Goal: Information Seeking & Learning: Learn about a topic

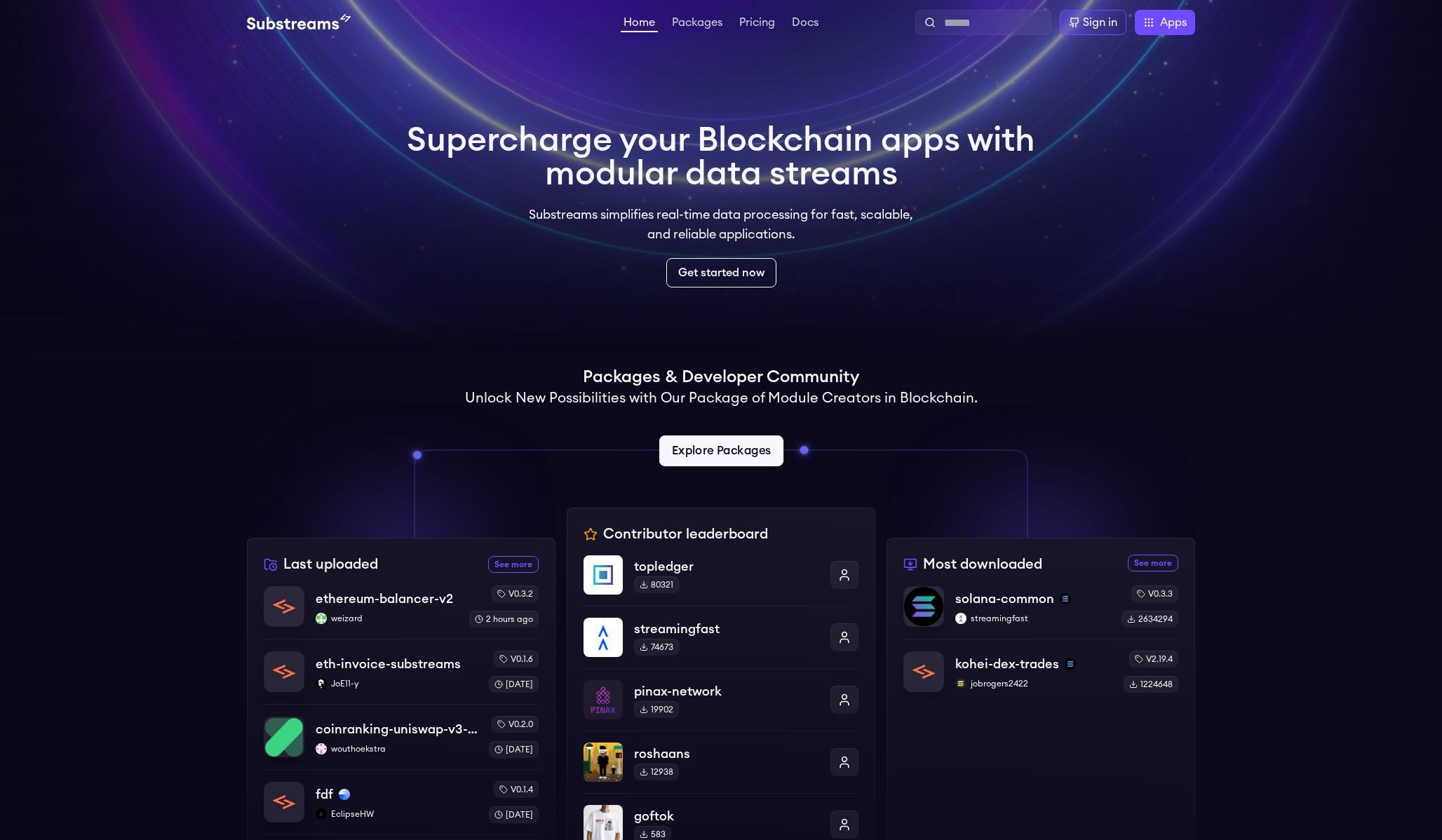
click at [706, 439] on link "Explore Packages" at bounding box center [720, 450] width 125 height 30
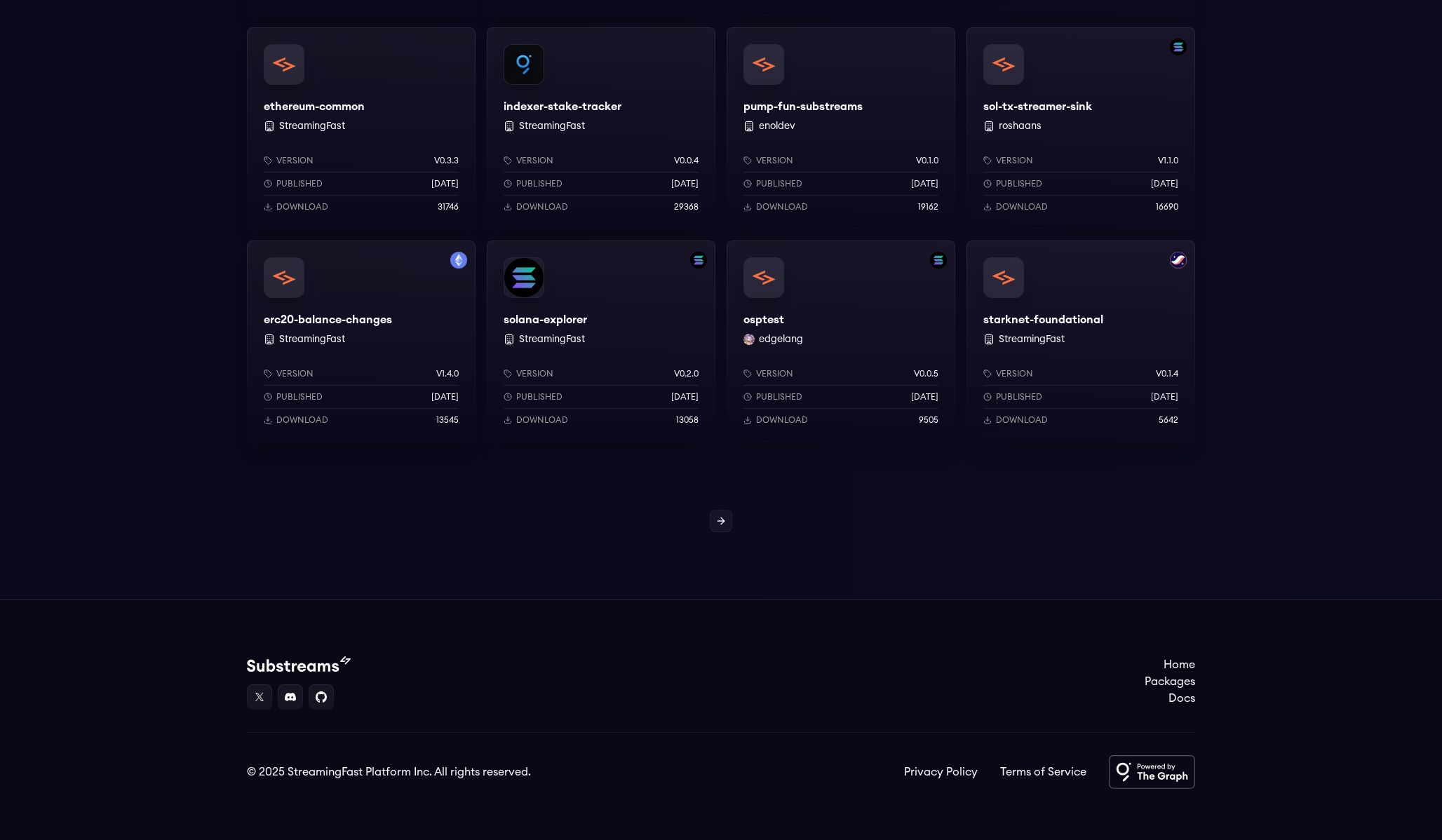
scroll to position [1086, 0]
click at [723, 523] on icon at bounding box center [720, 519] width 11 height 11
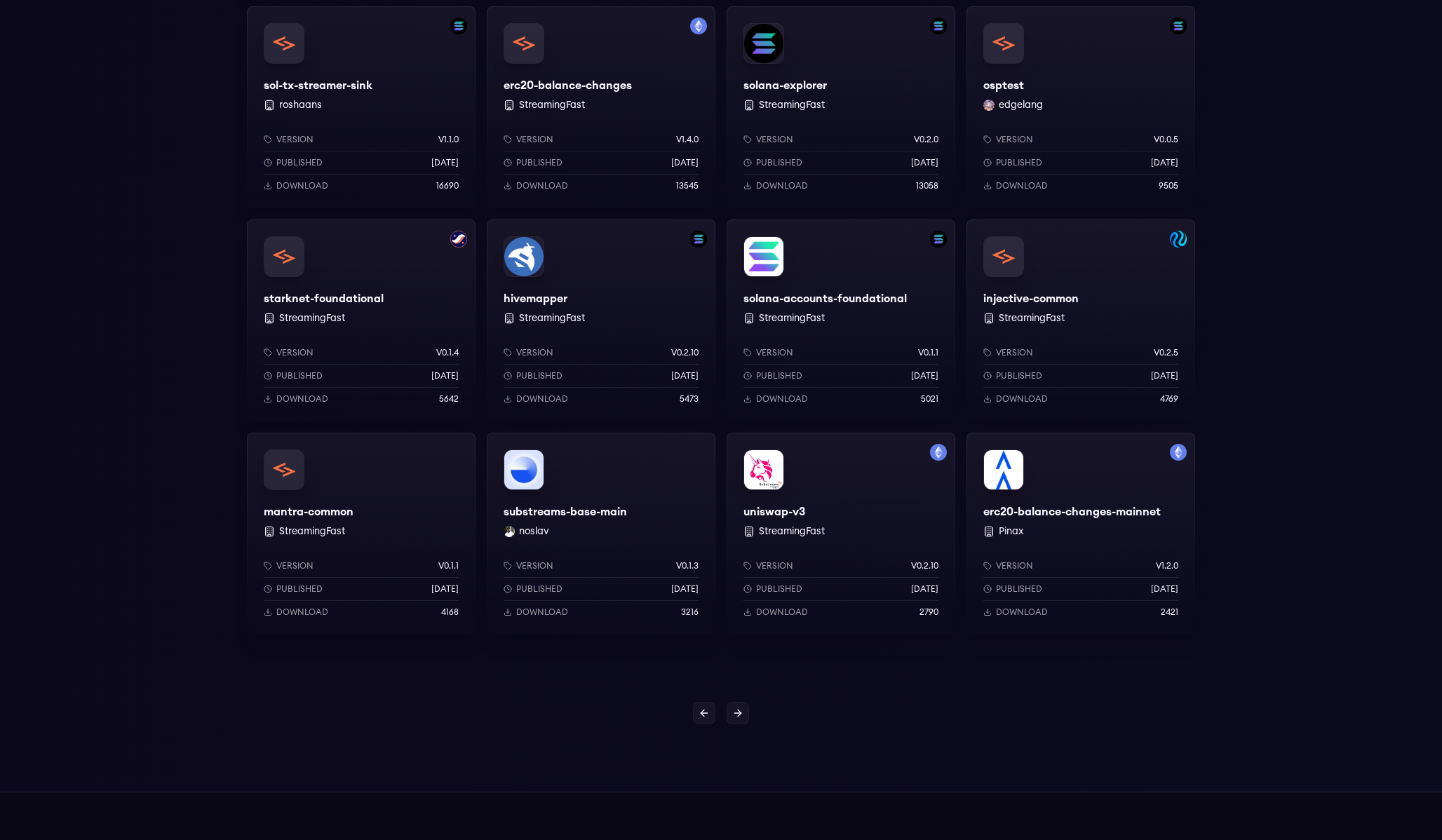
scroll to position [1089, 0]
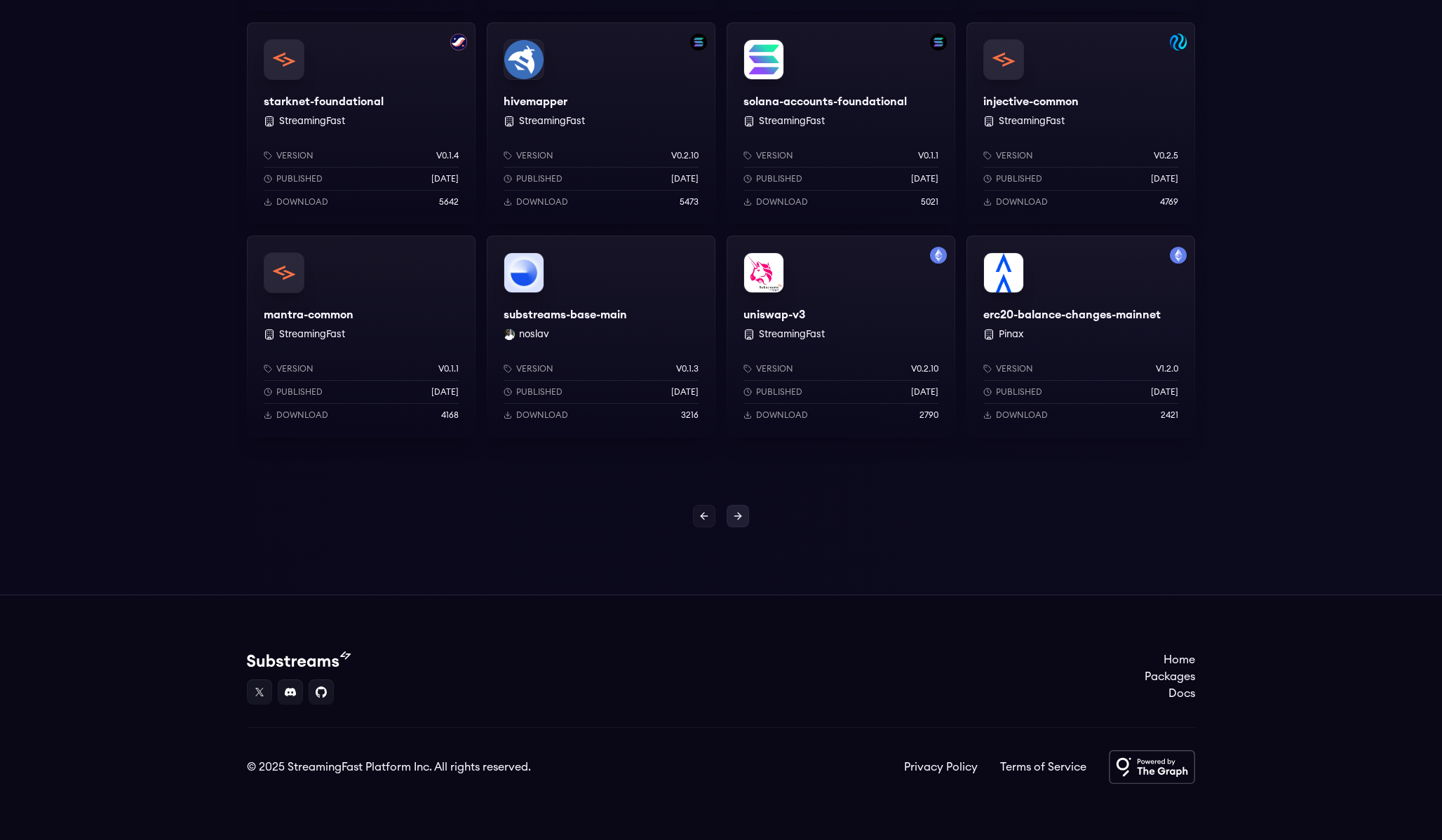
click at [742, 516] on icon at bounding box center [737, 516] width 11 height 11
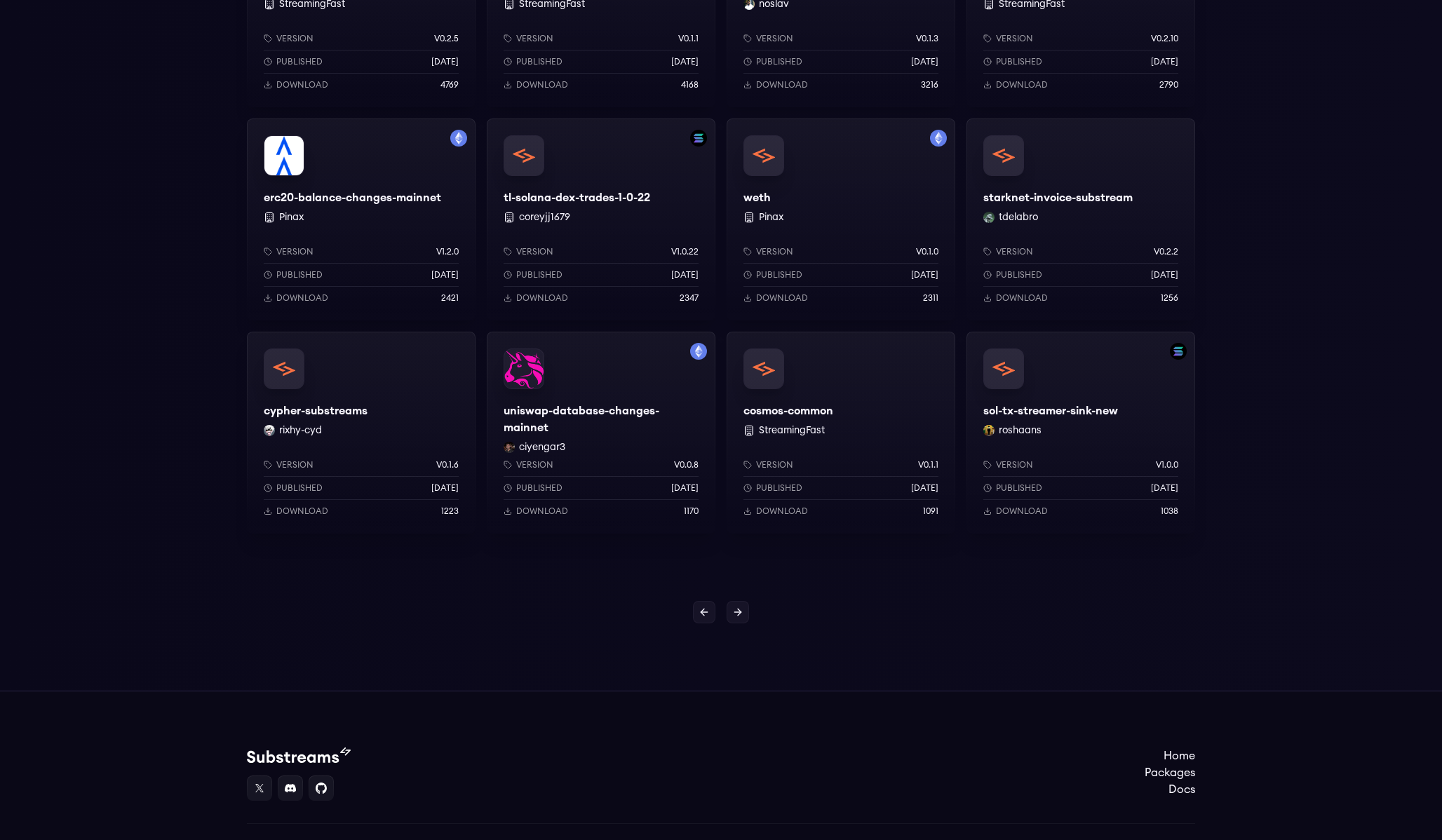
scroll to position [992, 0]
click at [741, 620] on link at bounding box center [738, 613] width 22 height 22
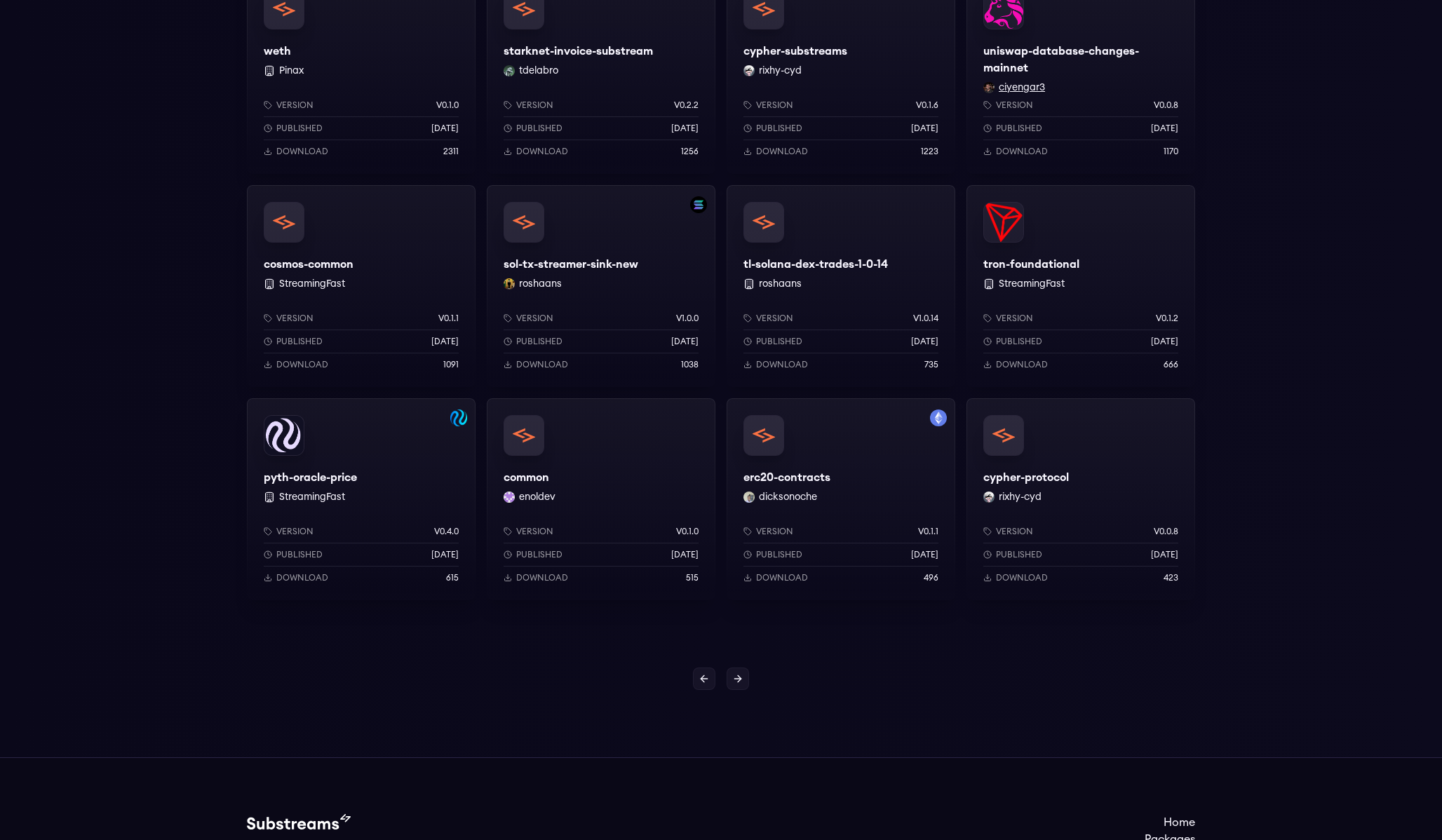
scroll to position [1089, 0]
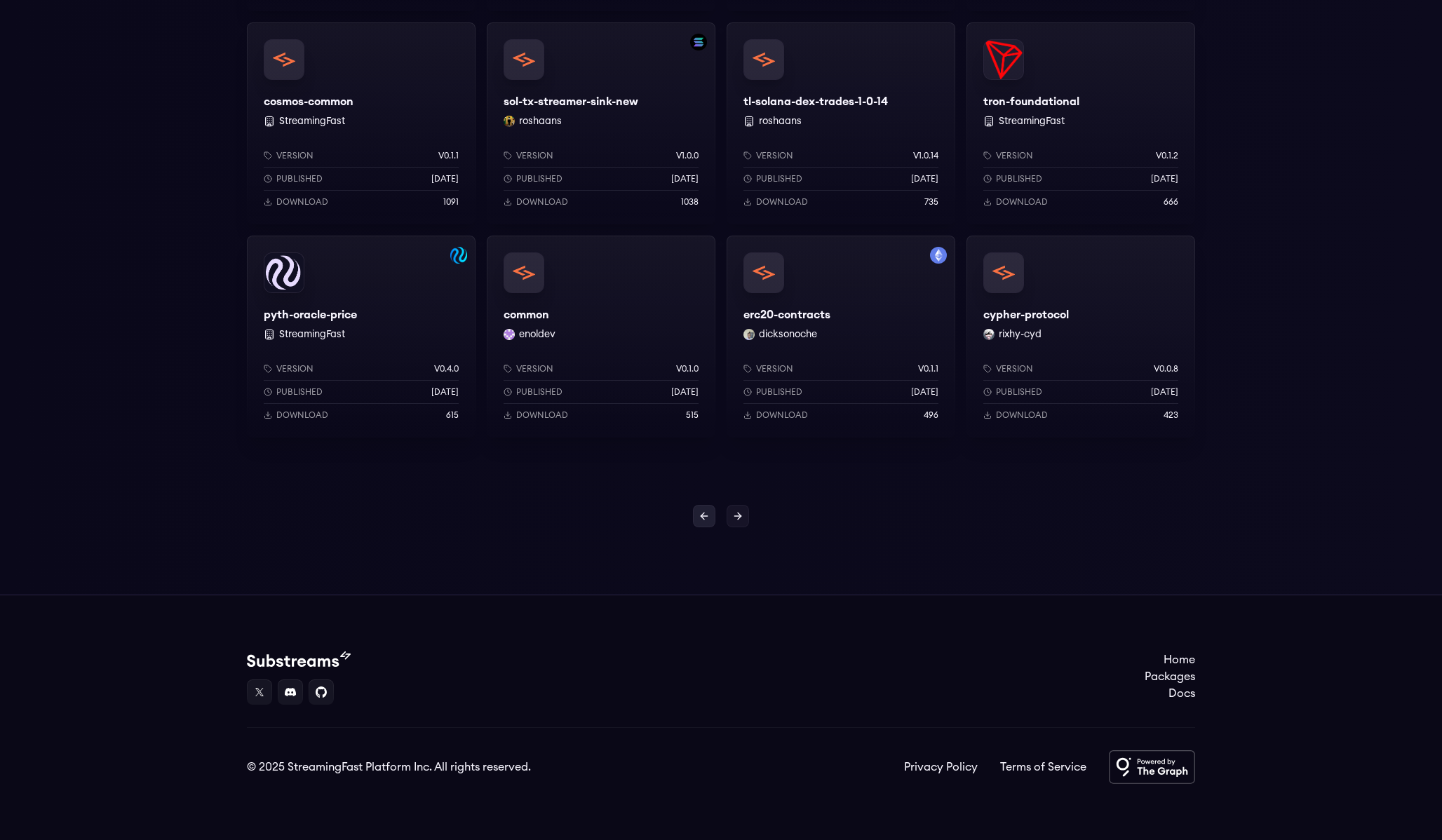
click at [705, 521] on icon at bounding box center [703, 516] width 11 height 11
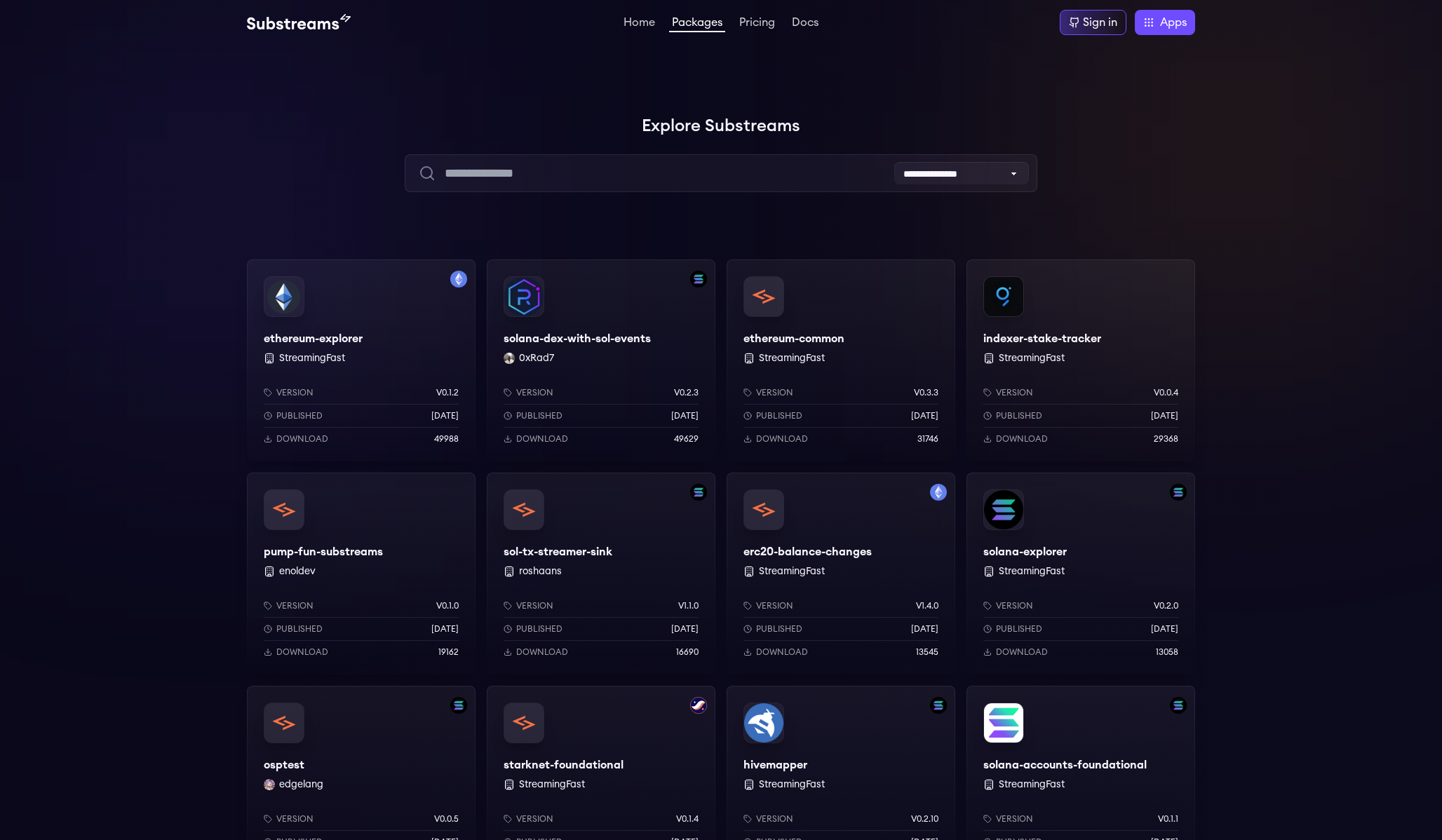
scroll to position [1089, 0]
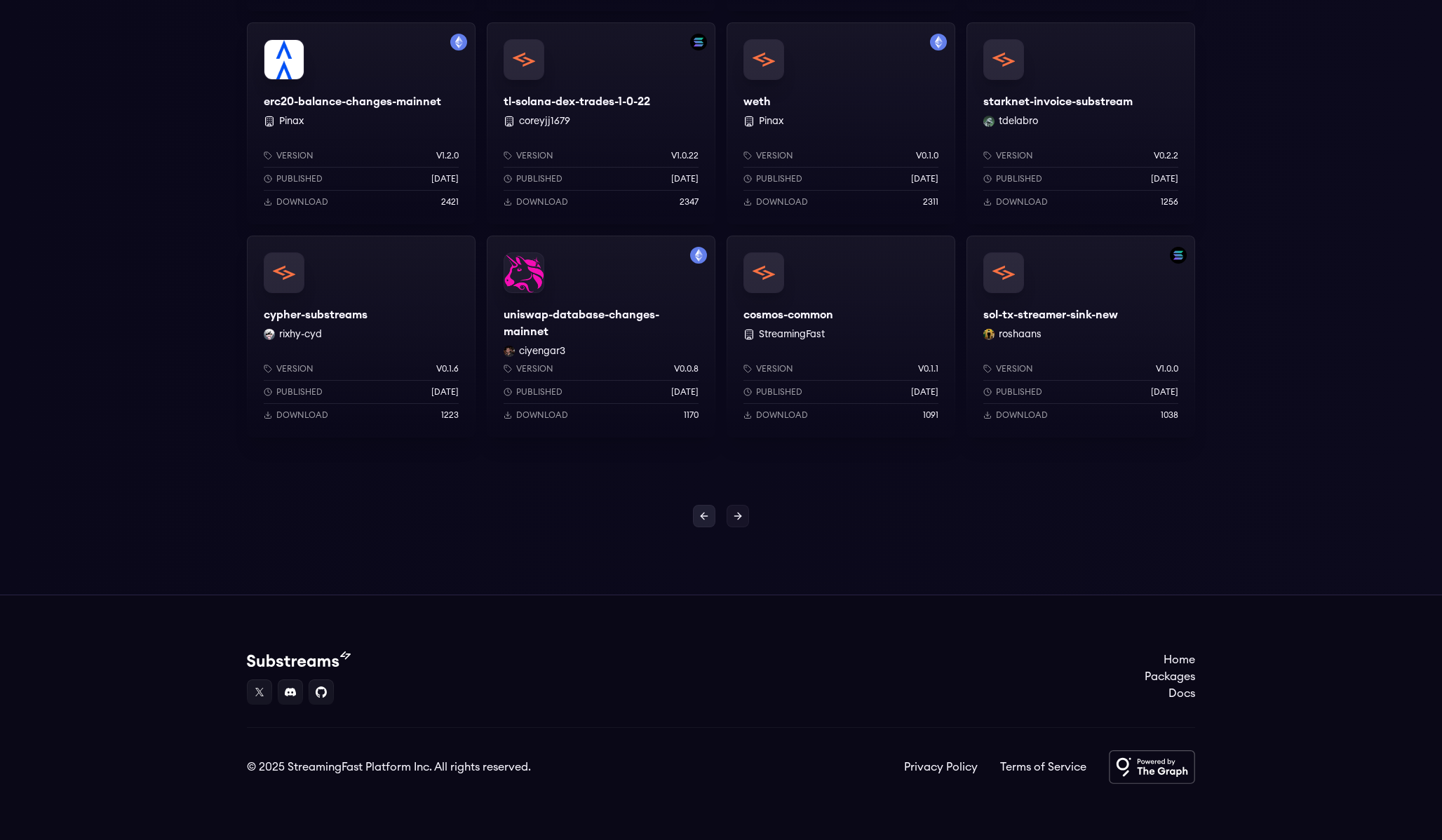
click at [699, 523] on link at bounding box center [704, 516] width 22 height 22
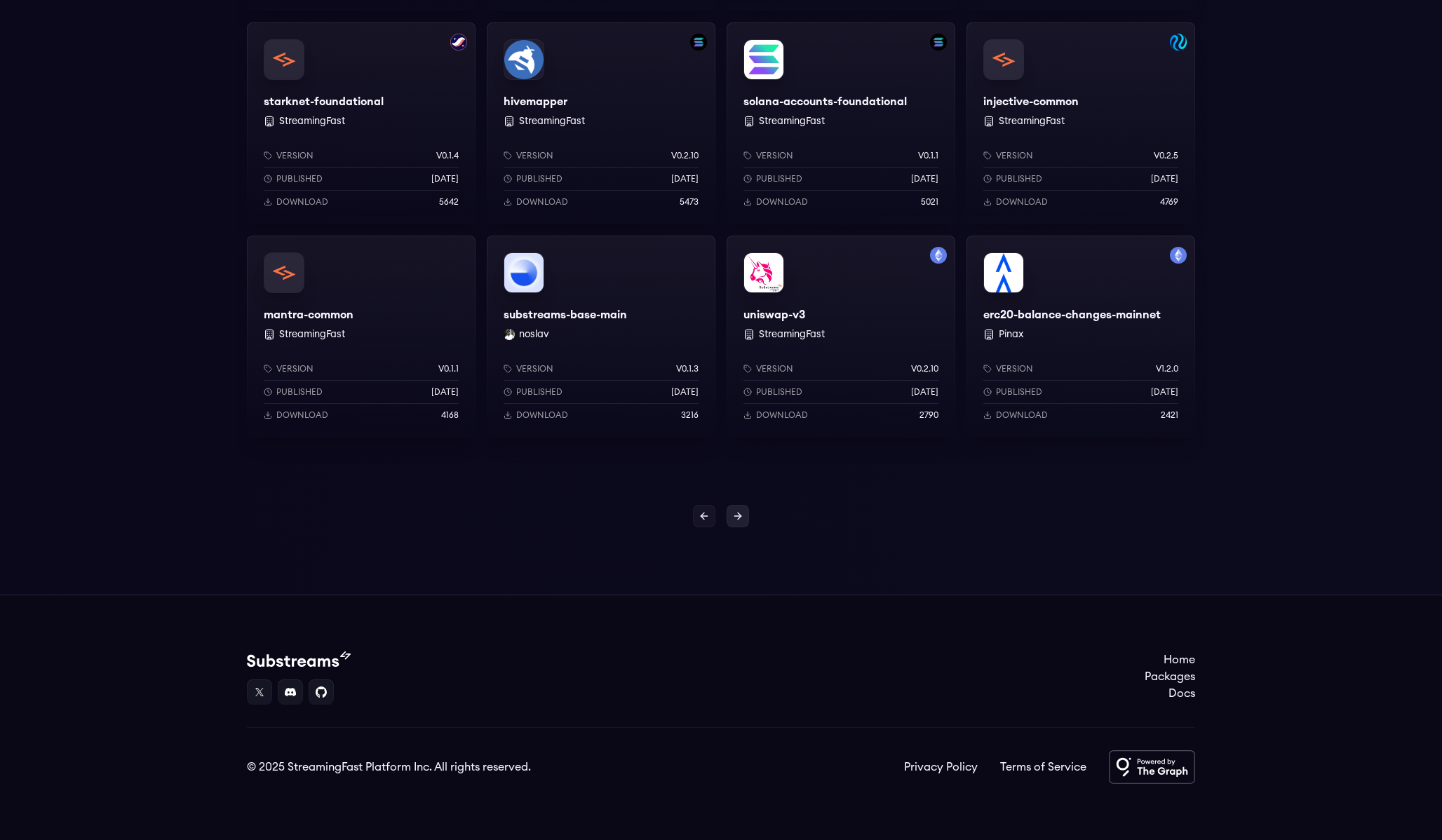
click at [741, 515] on icon at bounding box center [737, 516] width 11 height 11
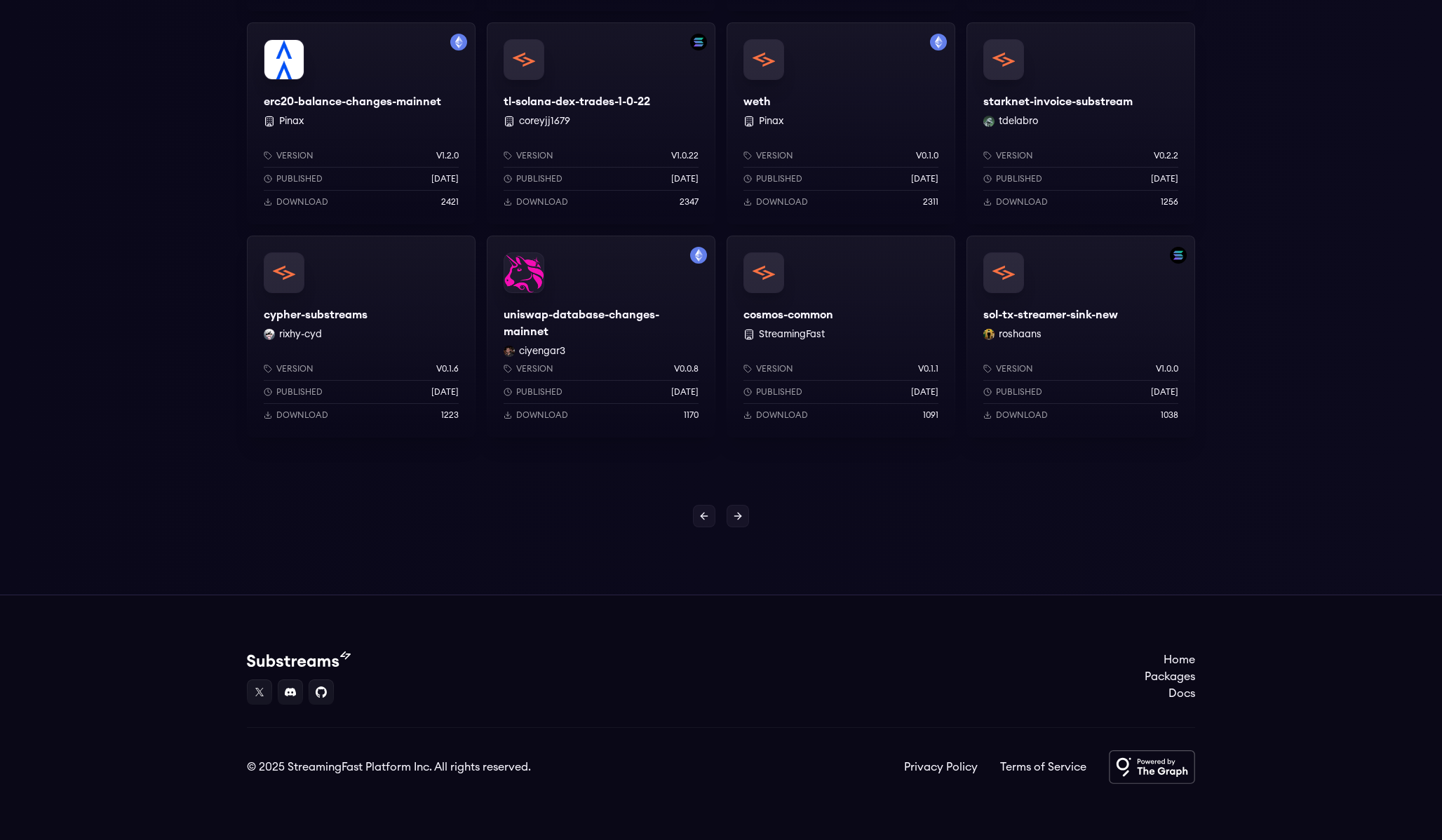
click at [741, 515] on icon at bounding box center [737, 516] width 11 height 11
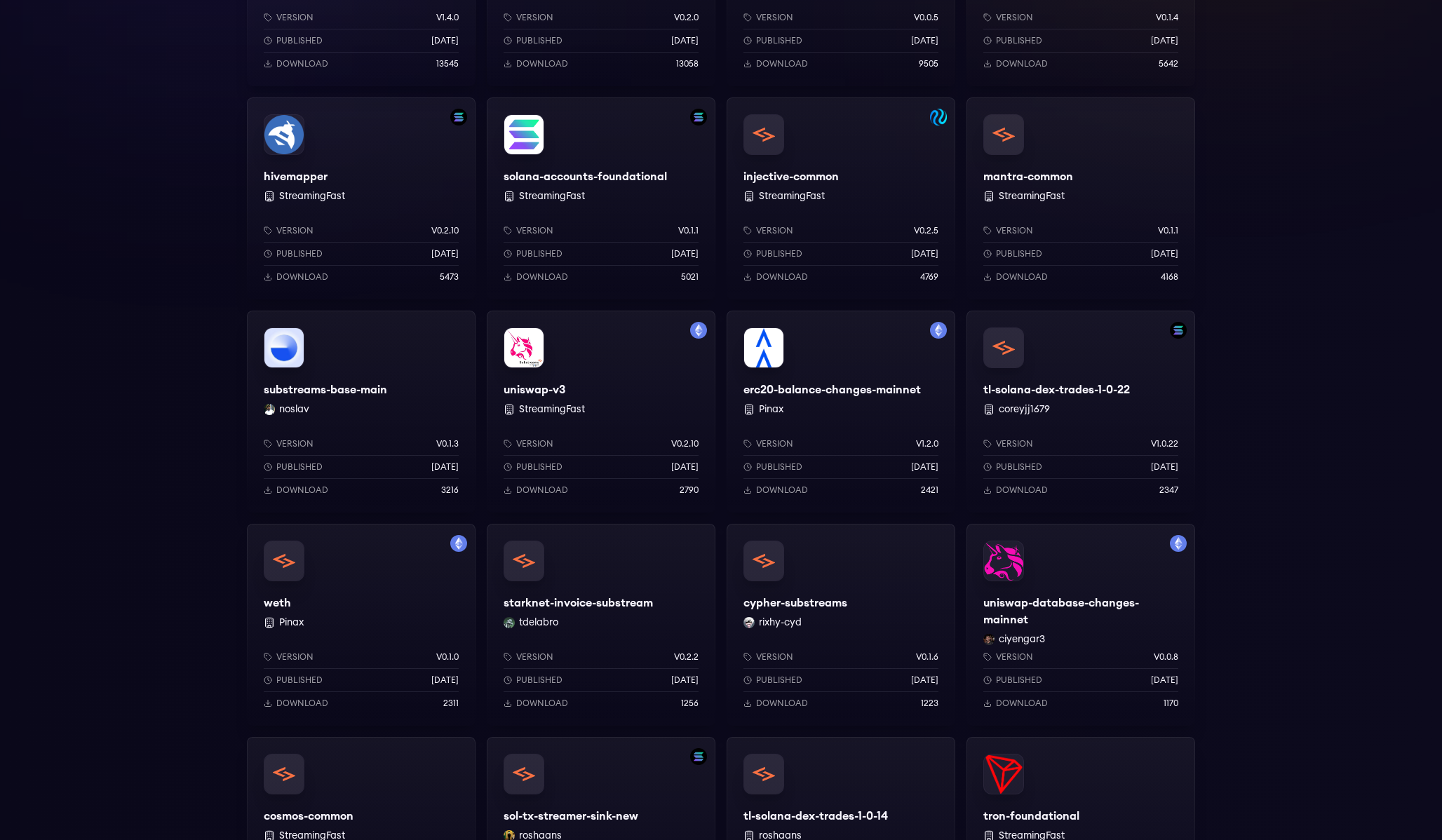
scroll to position [1089, 0]
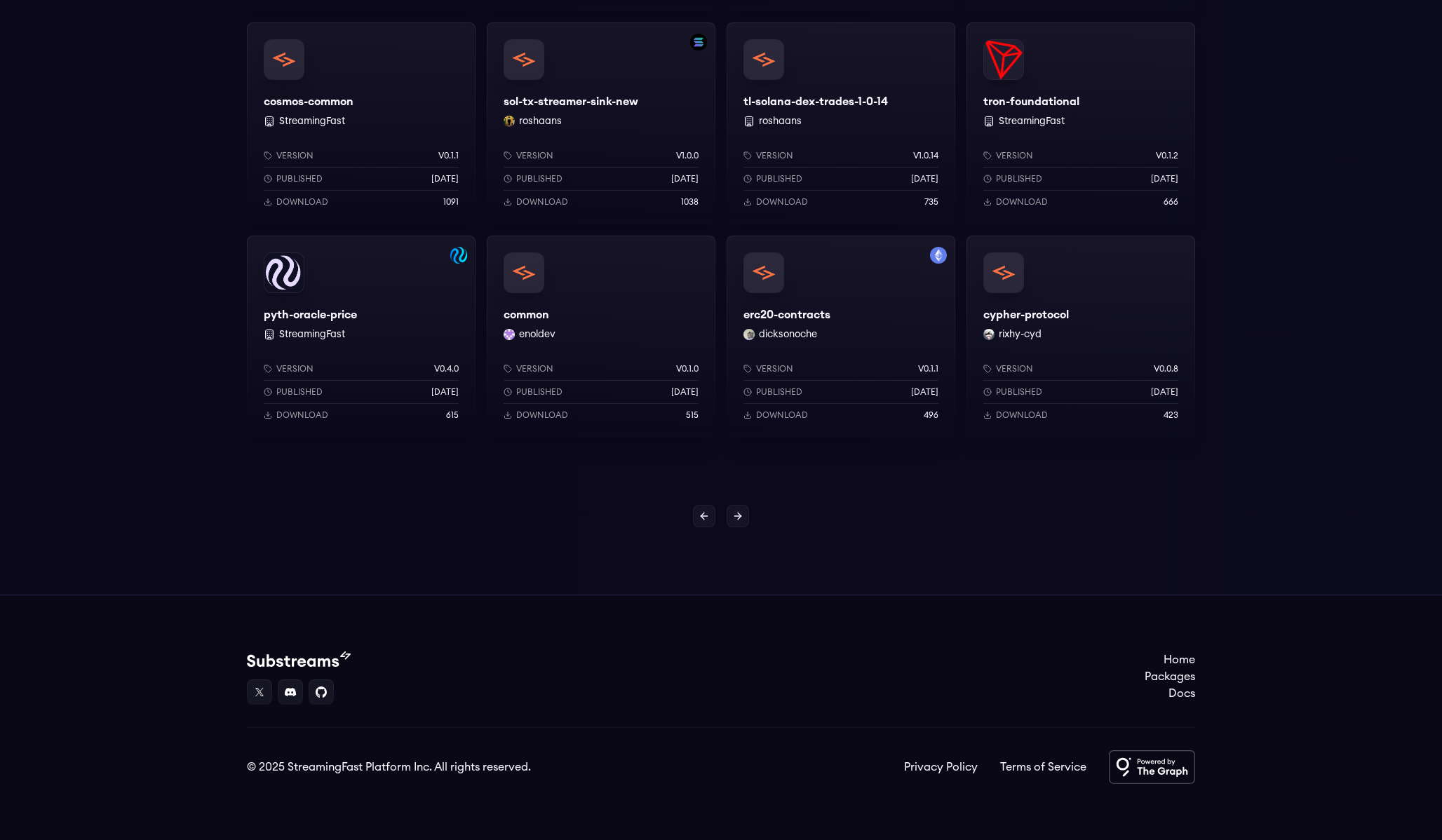
click at [739, 519] on icon at bounding box center [737, 516] width 11 height 11
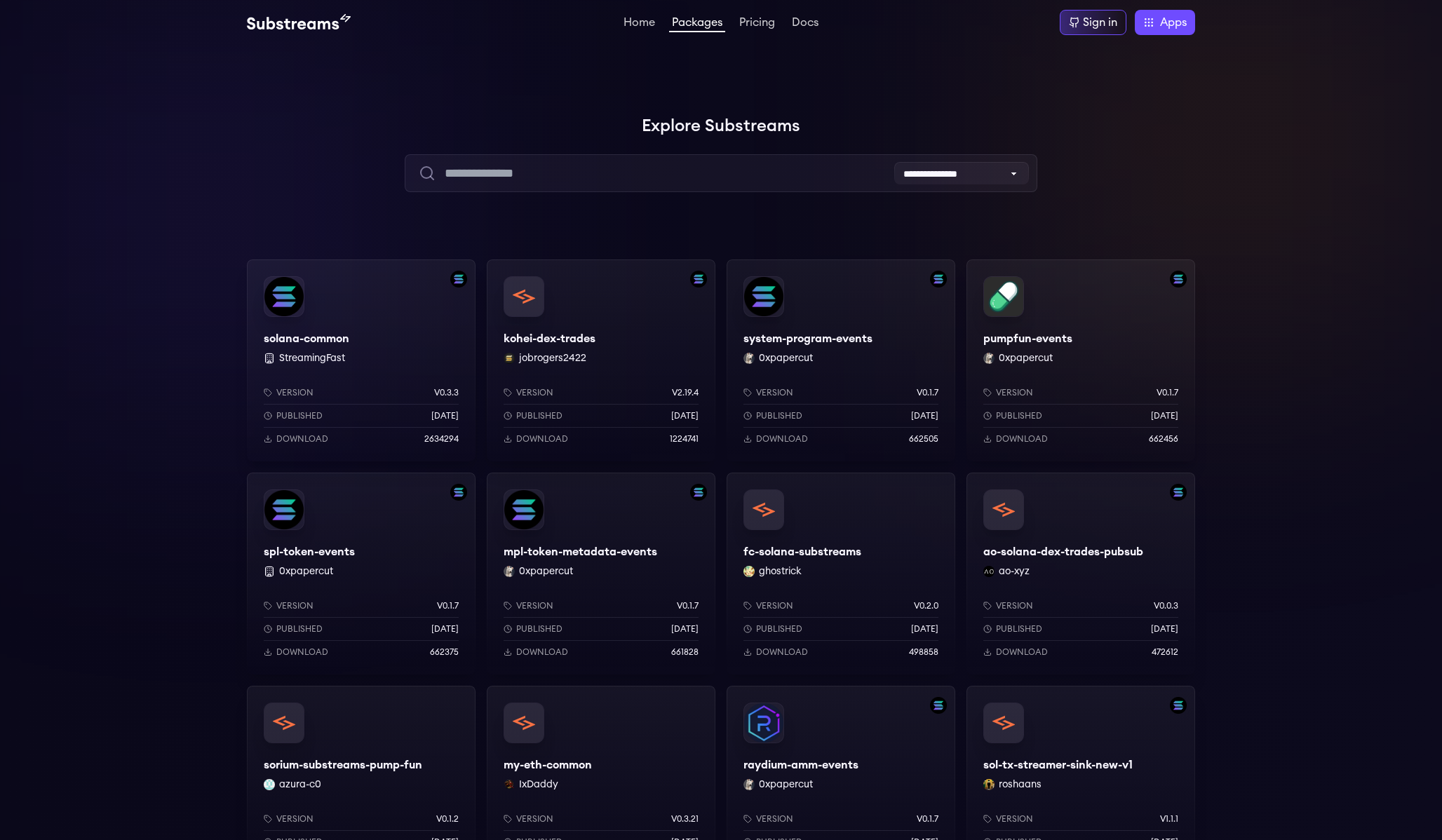
scroll to position [1089, 0]
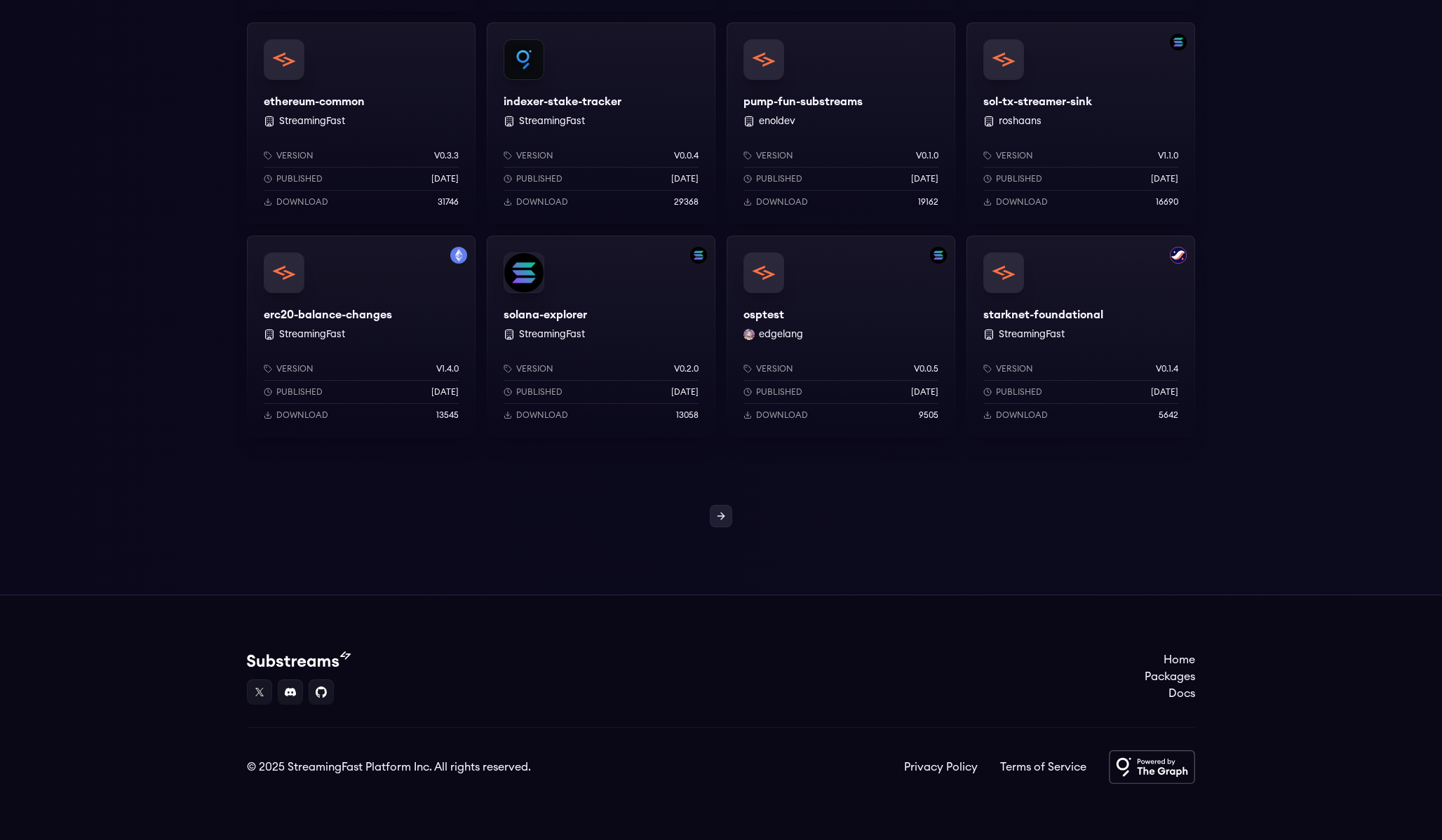
click at [722, 512] on icon at bounding box center [720, 516] width 11 height 11
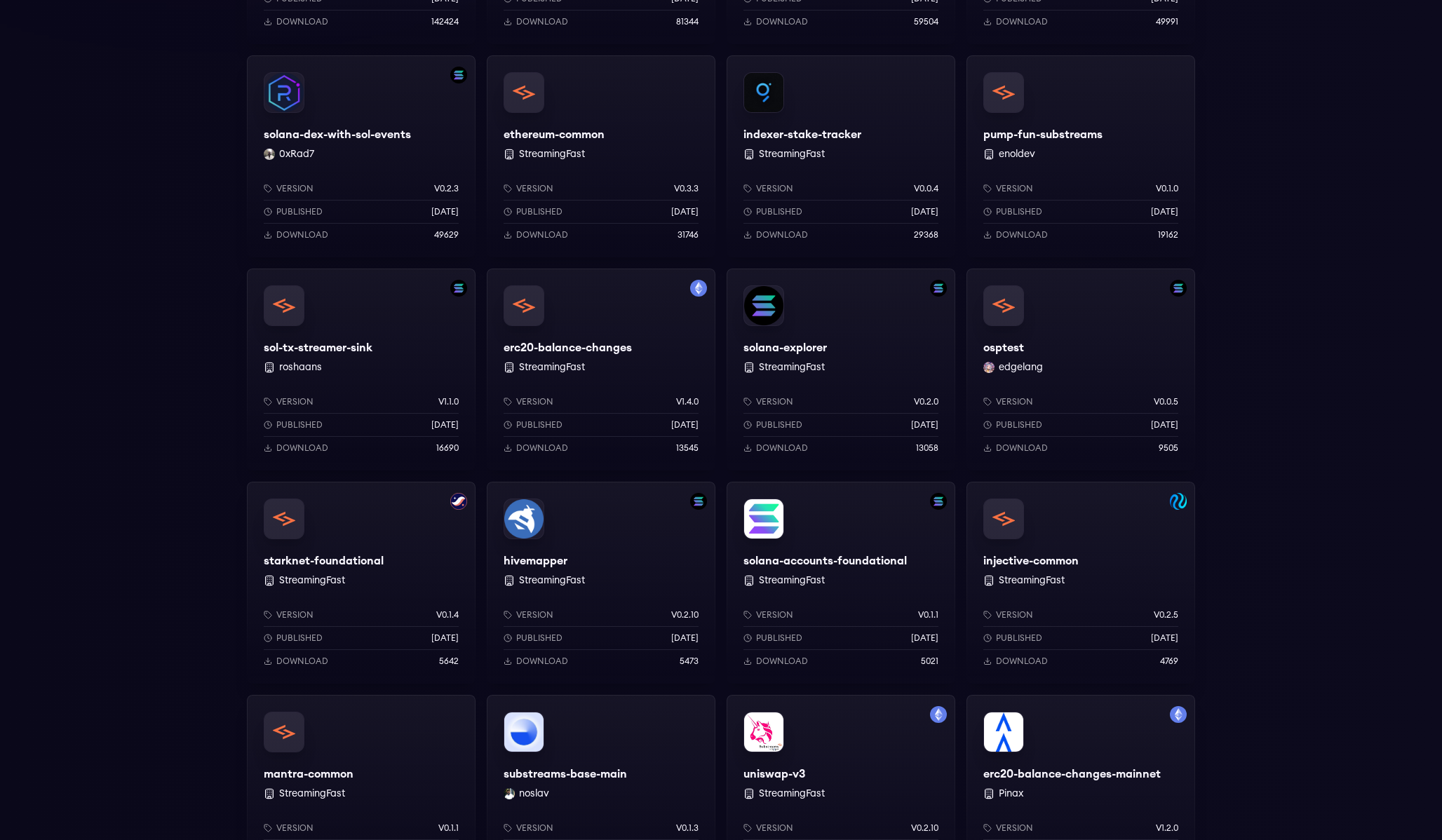
scroll to position [1089, 0]
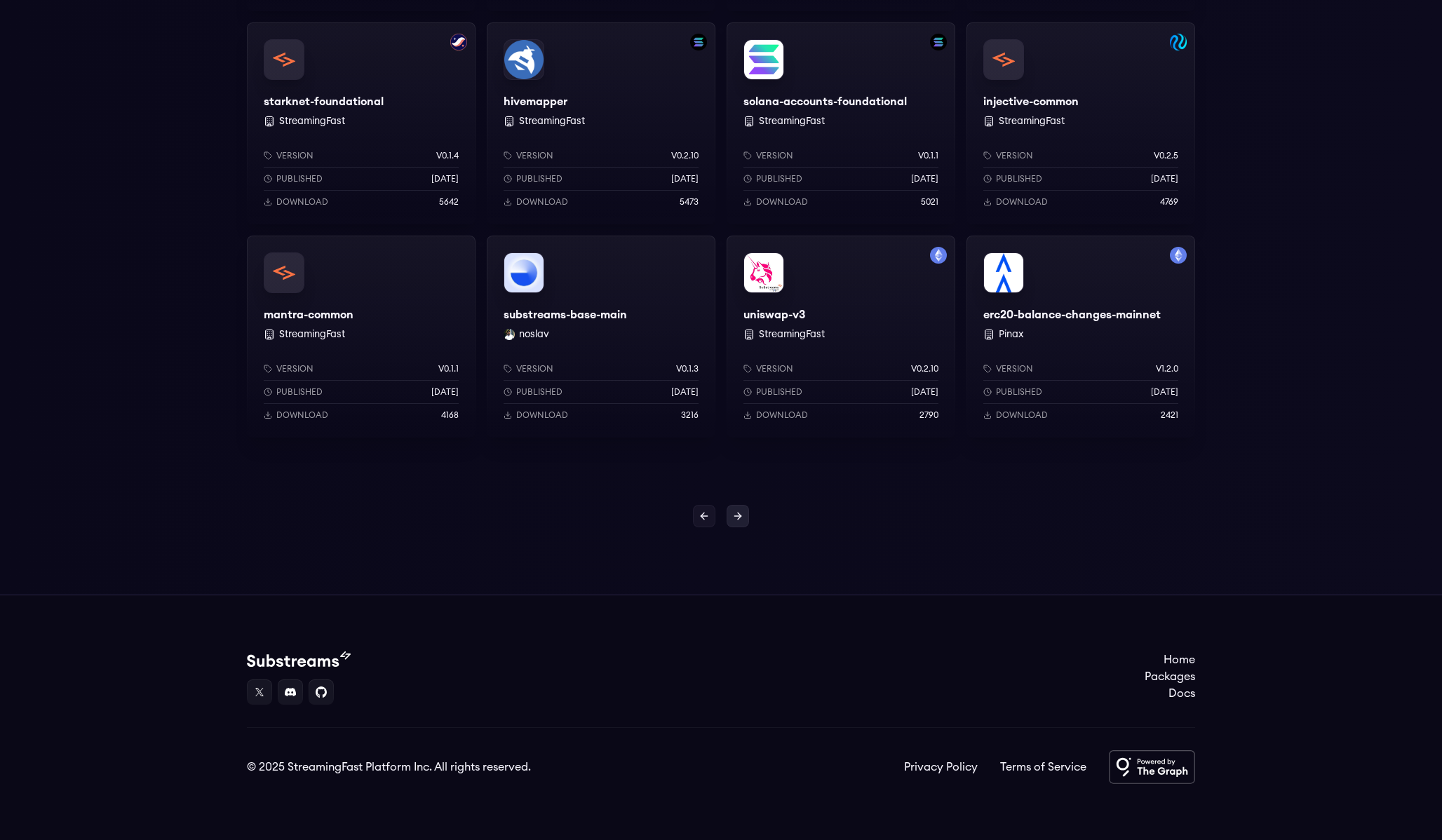
click at [735, 520] on icon at bounding box center [737, 516] width 11 height 11
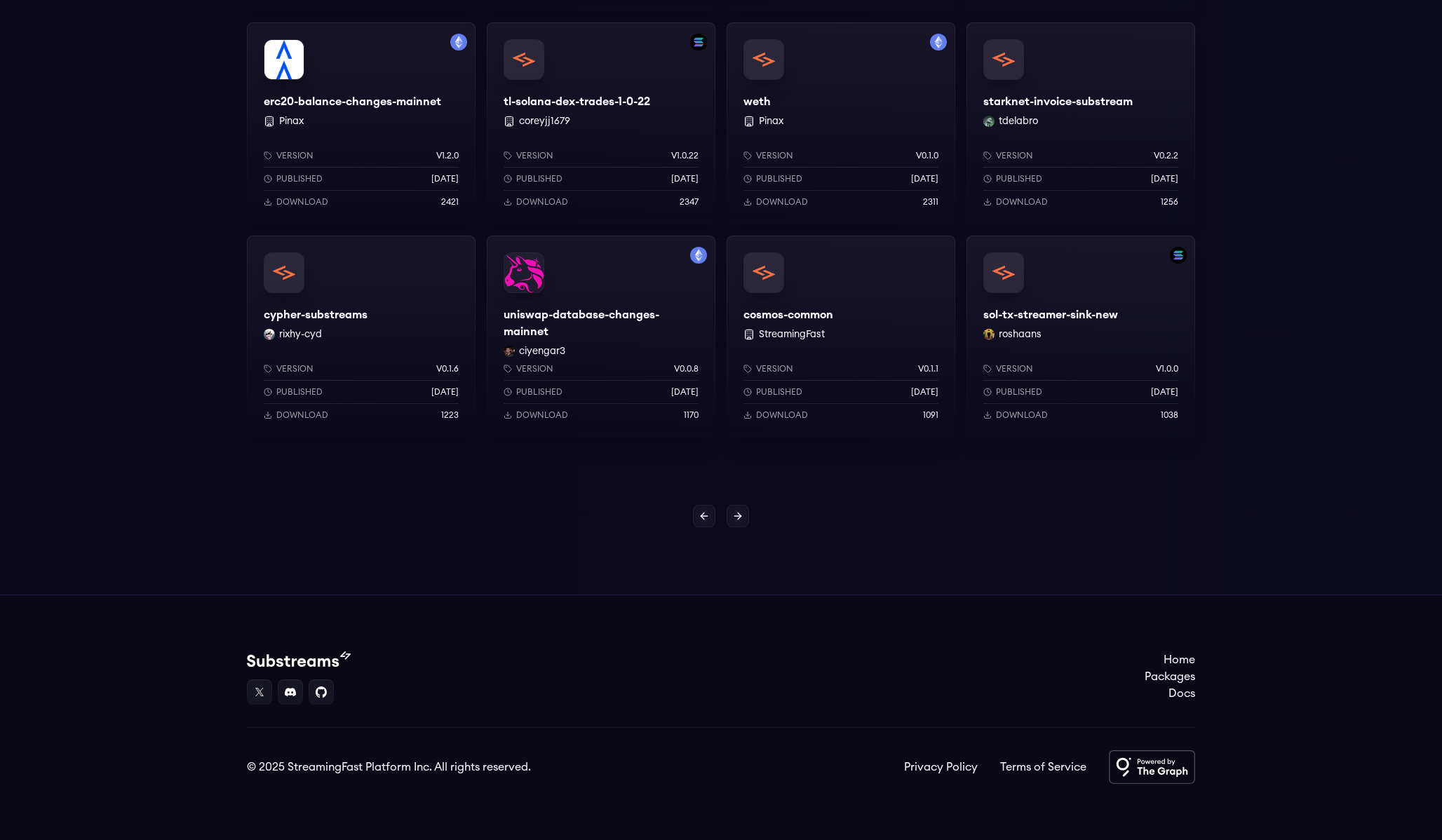
click at [735, 520] on icon at bounding box center [737, 516] width 11 height 11
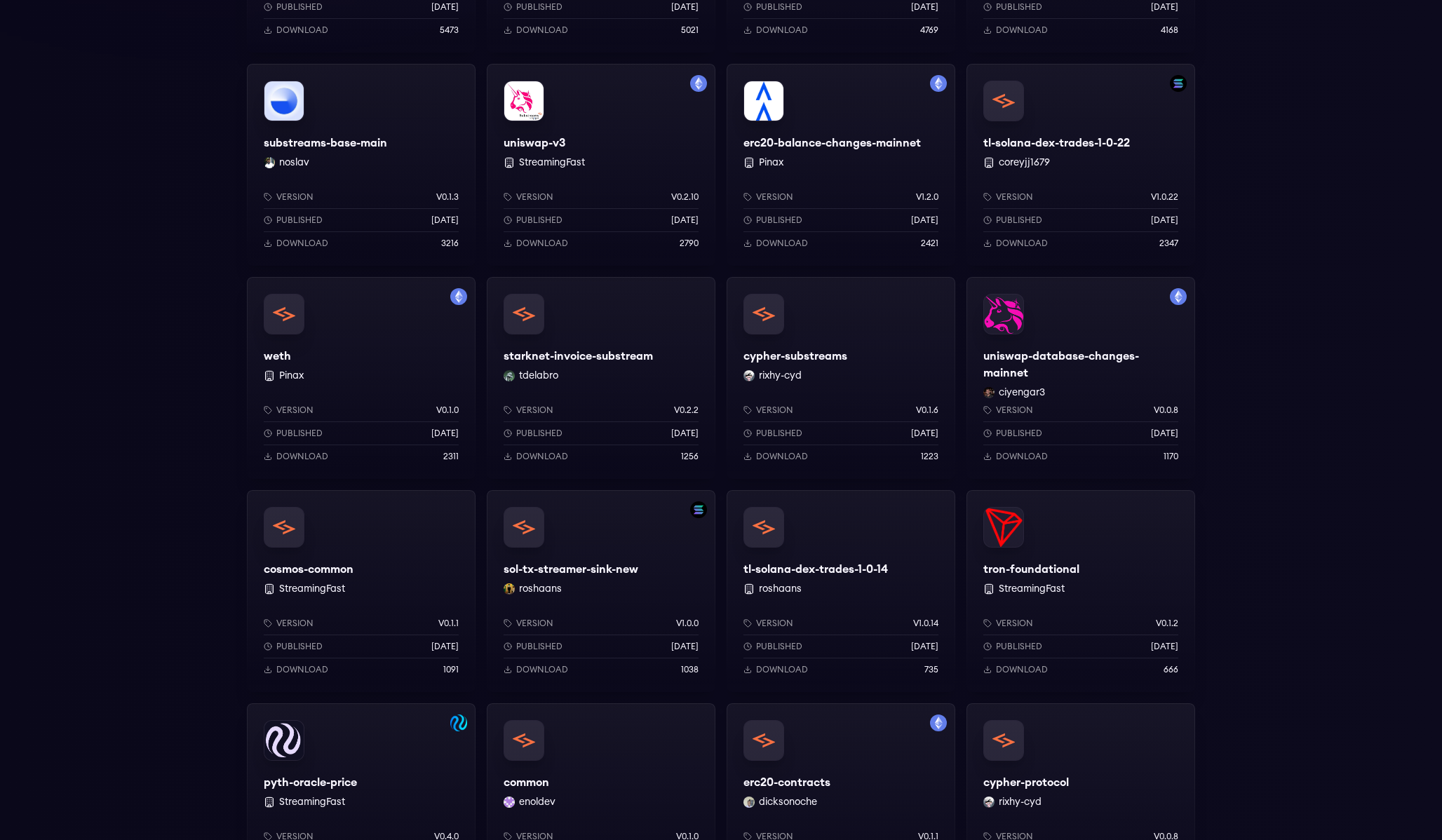
scroll to position [1089, 0]
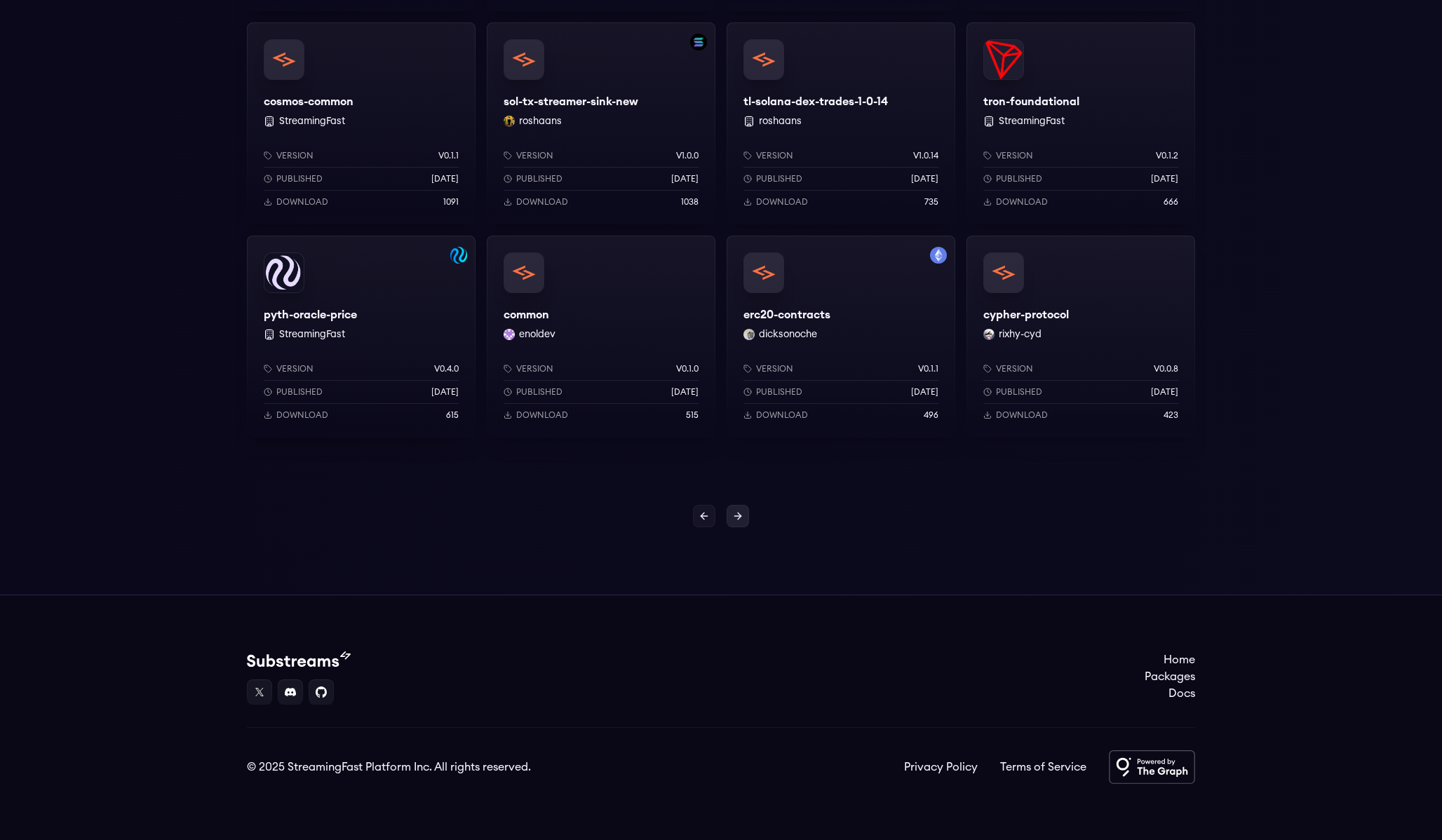
click at [735, 516] on icon at bounding box center [737, 516] width 11 height 11
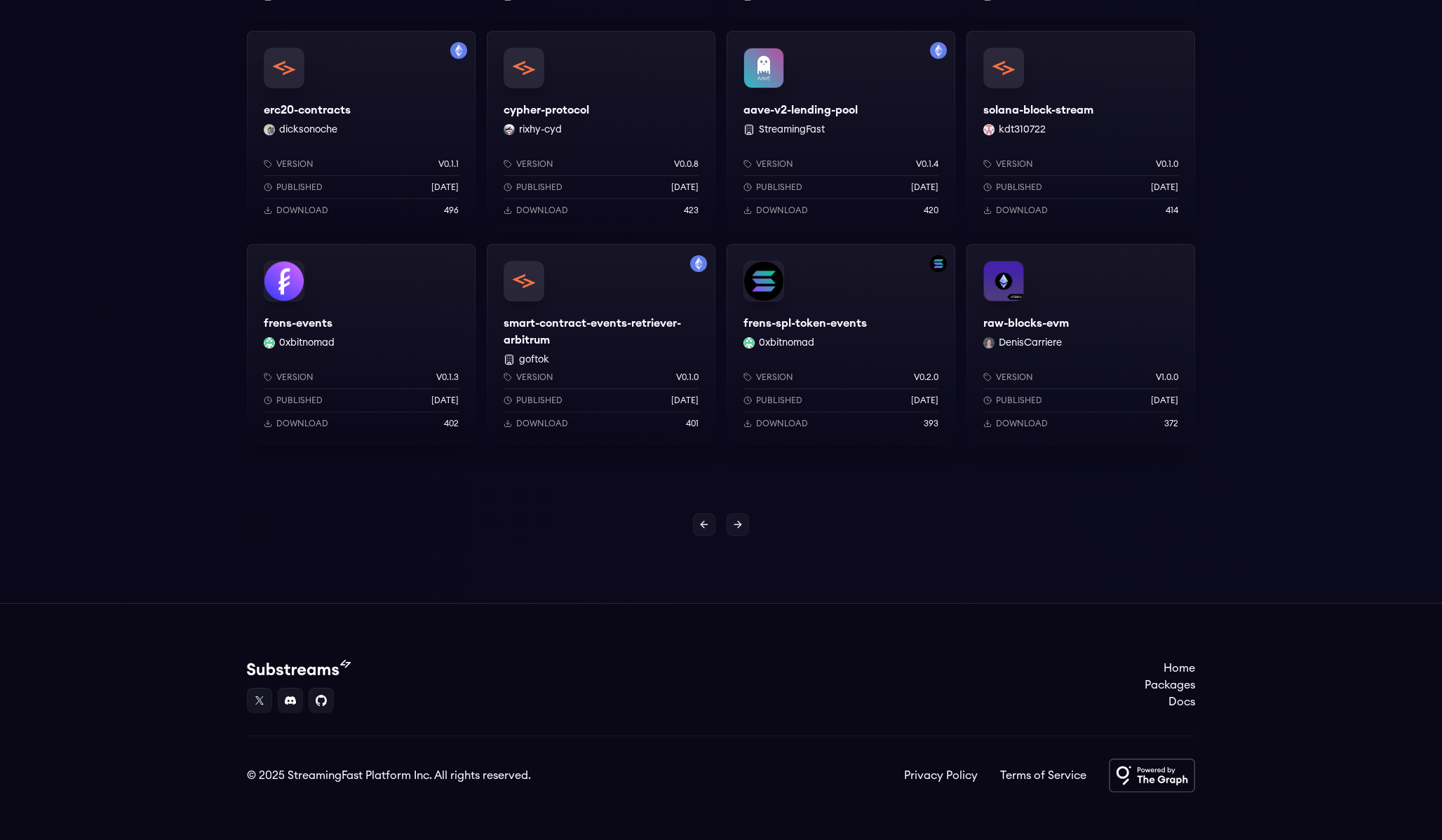
scroll to position [1089, 0]
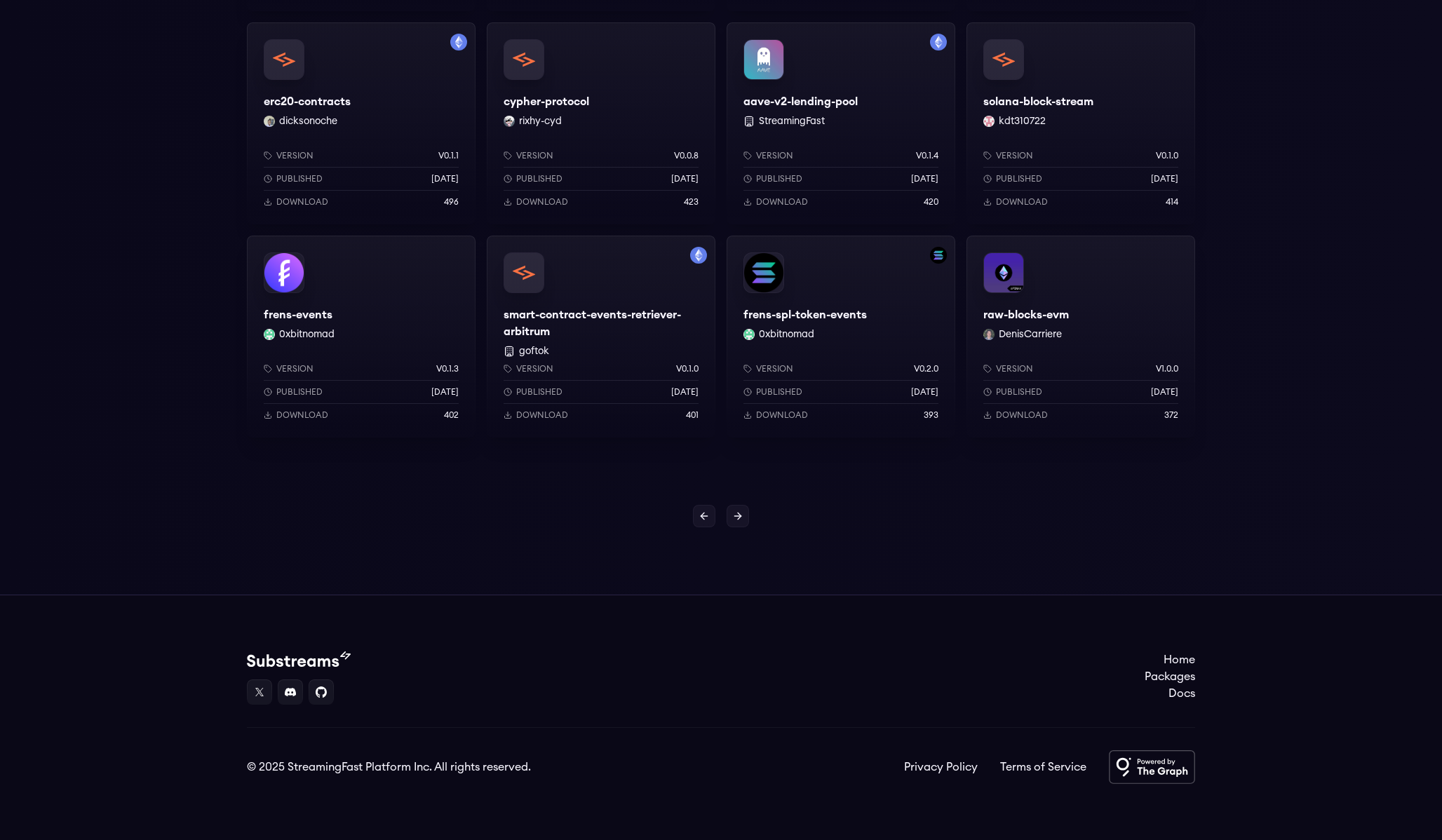
click at [735, 519] on icon at bounding box center [737, 516] width 11 height 11
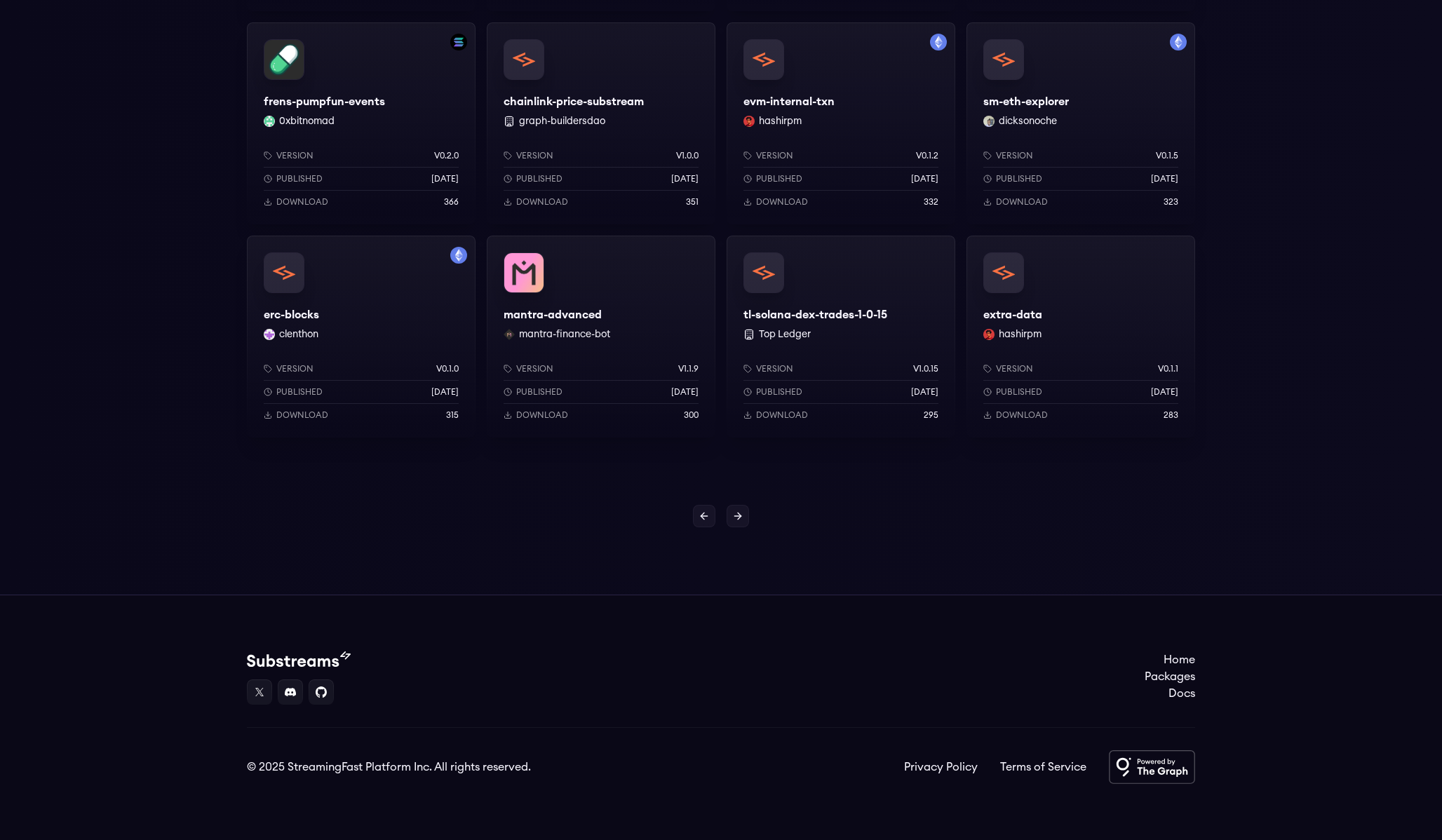
click at [735, 519] on icon at bounding box center [737, 516] width 11 height 11
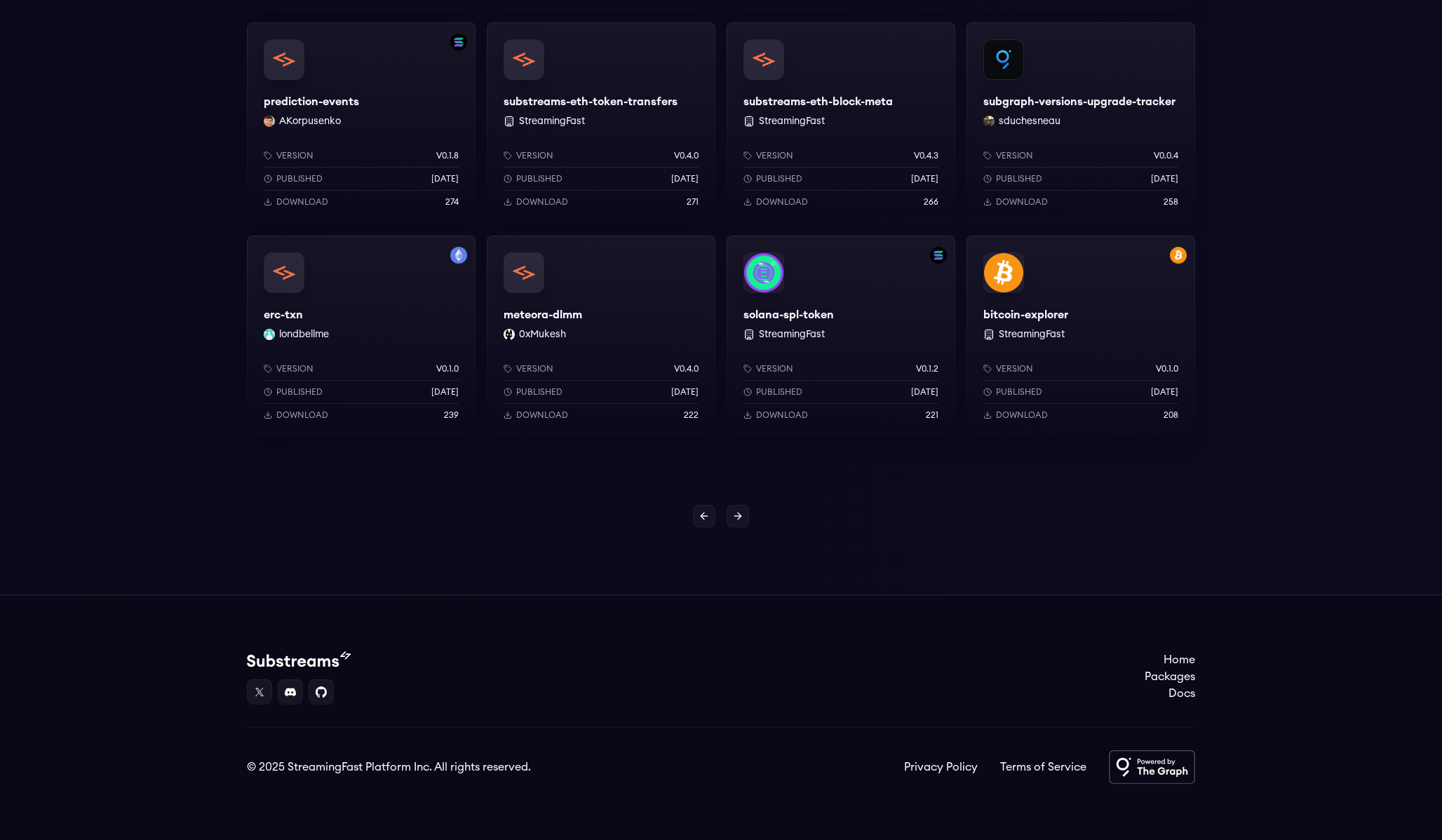
click at [735, 519] on icon at bounding box center [737, 516] width 11 height 11
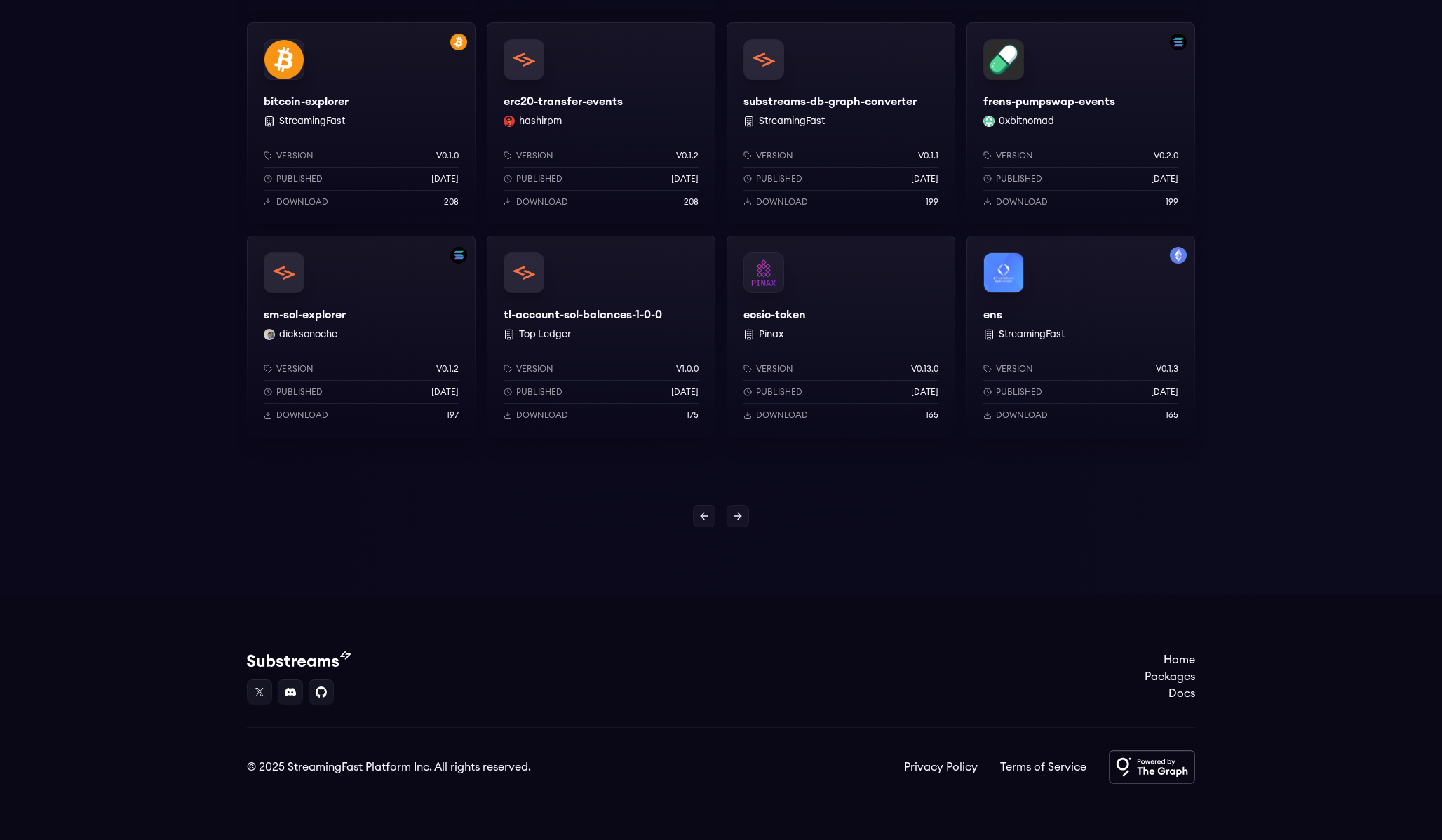
click at [735, 519] on icon at bounding box center [737, 516] width 11 height 11
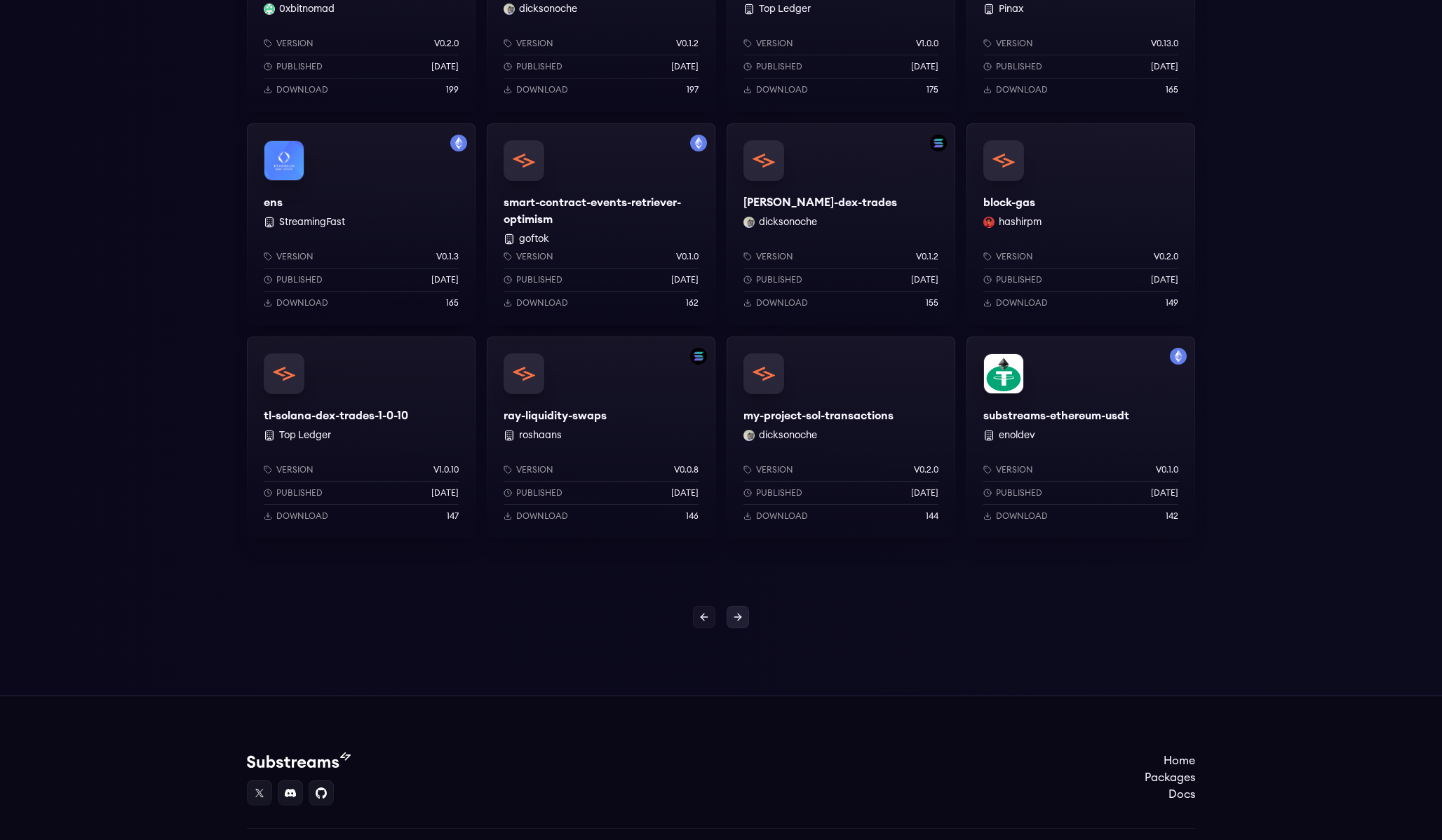
scroll to position [980, 0]
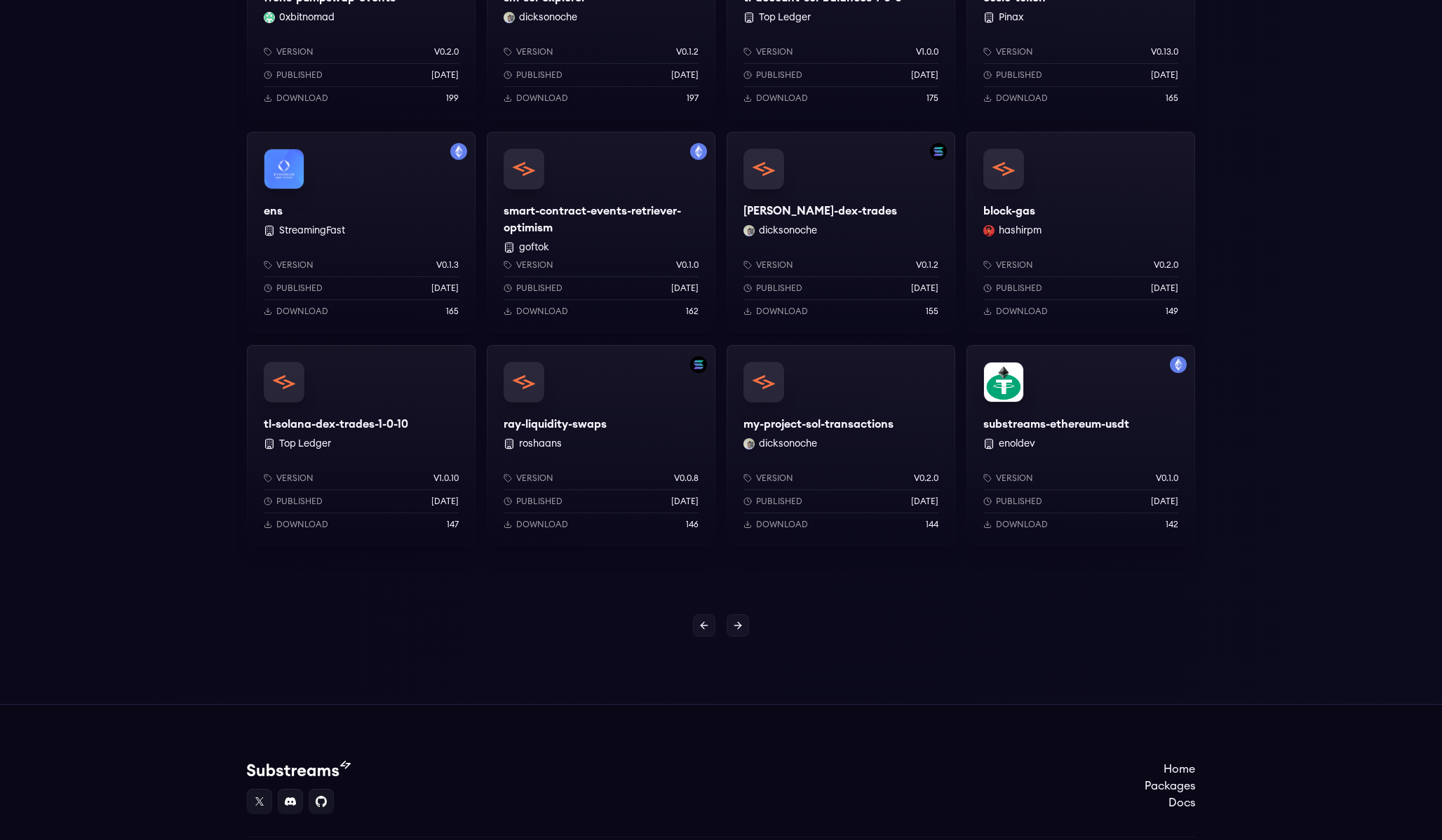
click at [275, 213] on div "ens StreamingFast Version v0.1.3 Published 1 years ago Download 165" at bounding box center [361, 233] width 229 height 202
